Goal: Find contact information: Find contact information

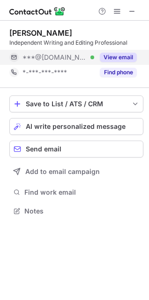
scroll to position [5, 5]
click at [129, 55] on button "View email" at bounding box center [118, 57] width 37 height 9
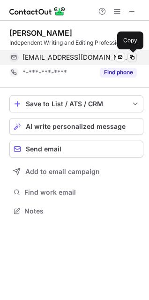
click at [133, 56] on span at bounding box center [133, 58] width 8 height 8
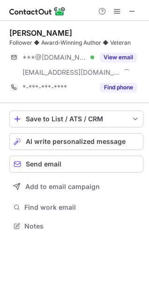
scroll to position [220, 149]
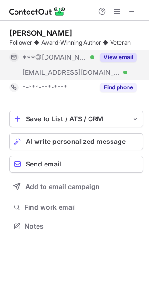
click at [128, 55] on button "View email" at bounding box center [118, 57] width 37 height 9
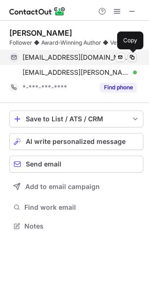
click at [131, 58] on span at bounding box center [133, 58] width 8 height 8
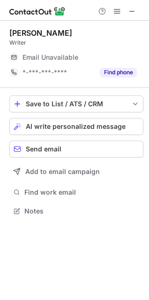
scroll to position [204, 149]
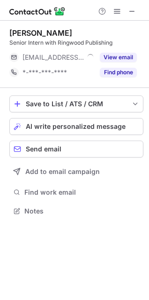
scroll to position [204, 149]
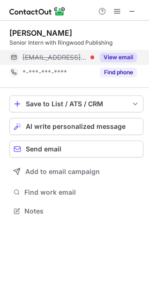
click at [118, 56] on button "View email" at bounding box center [118, 57] width 37 height 9
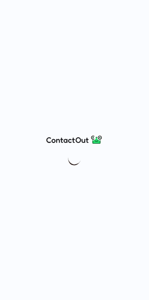
click at [125, 98] on div at bounding box center [74, 150] width 149 height 300
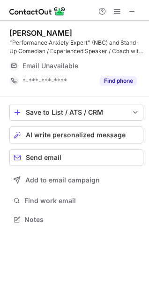
scroll to position [213, 149]
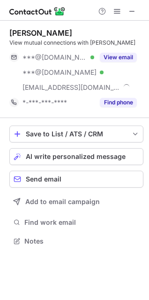
scroll to position [235, 149]
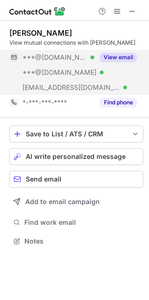
click at [122, 54] on button "View email" at bounding box center [118, 57] width 37 height 9
click at [131, 58] on div "***@[DOMAIN_NAME]" at bounding box center [80, 57] width 115 height 8
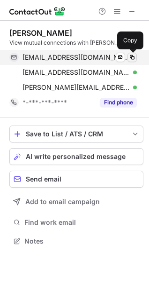
click at [133, 56] on span at bounding box center [133, 58] width 8 height 8
click at [24, 47] on div "Markeyla Henton View mutual connections with Markeyla iammarkeyla@gmail.com Ver…" at bounding box center [76, 69] width 134 height 82
